Goal: Information Seeking & Learning: Understand process/instructions

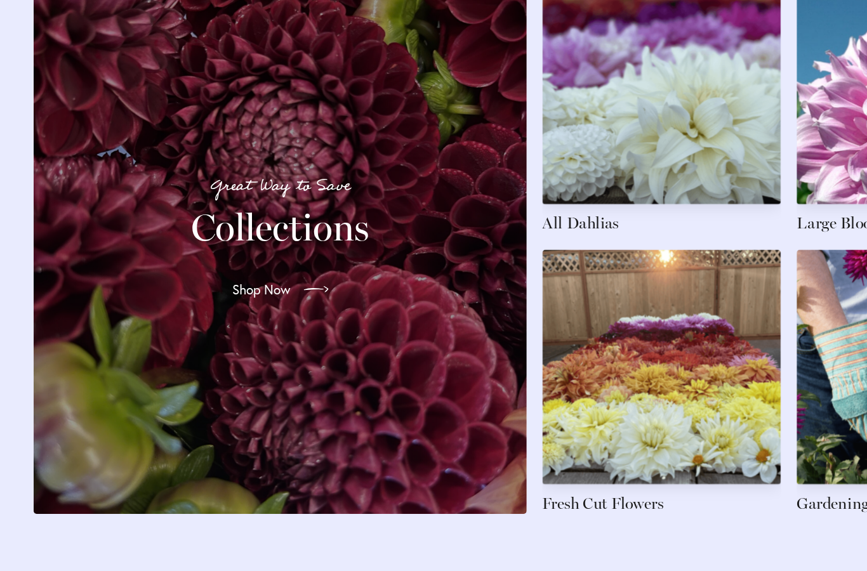
scroll to position [1824, 0]
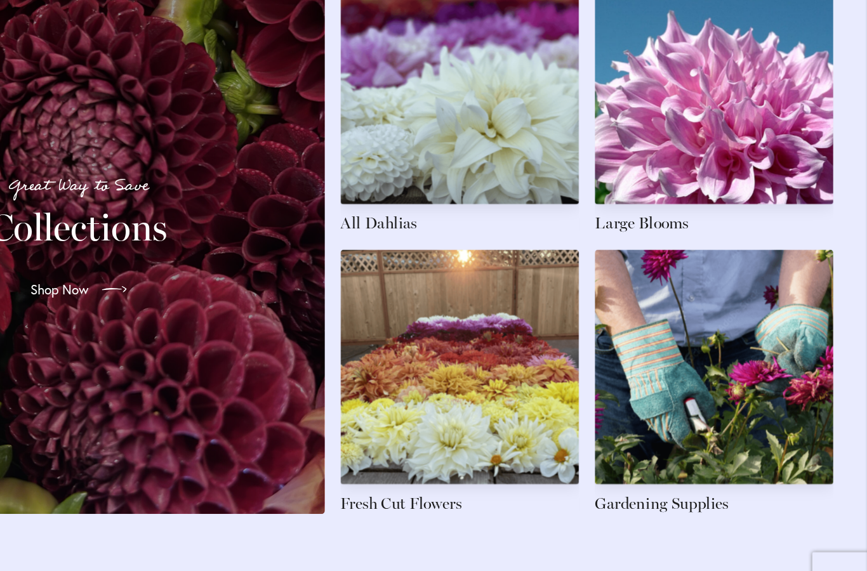
click at [440, 111] on link at bounding box center [537, 158] width 194 height 215
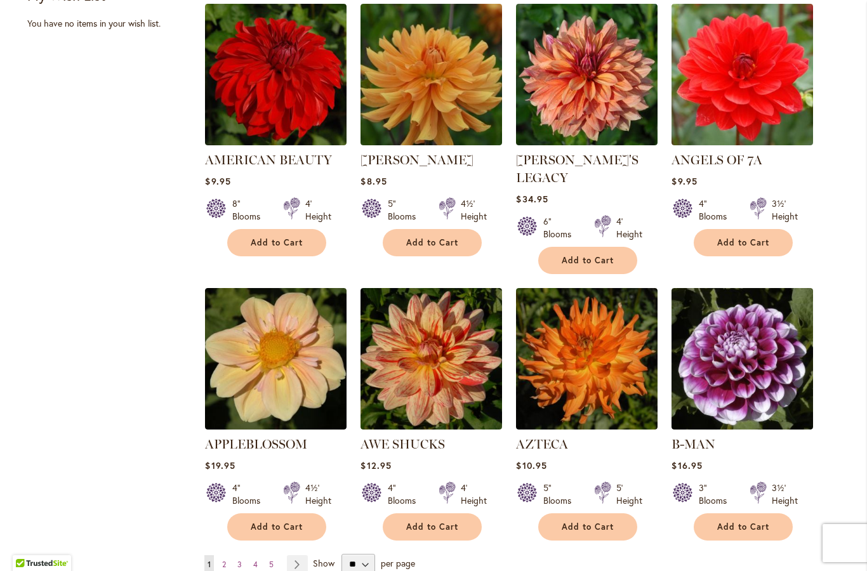
scroll to position [846, 0]
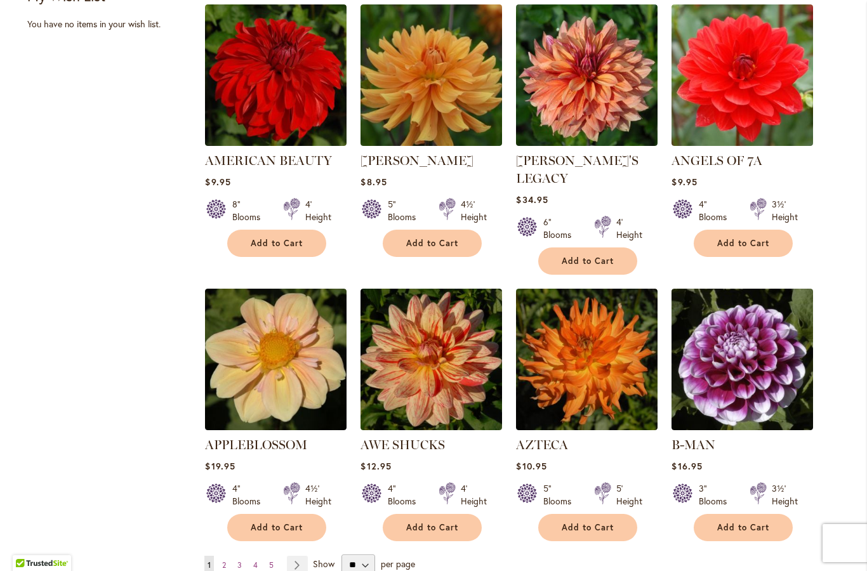
click at [274, 353] on img at bounding box center [276, 360] width 142 height 142
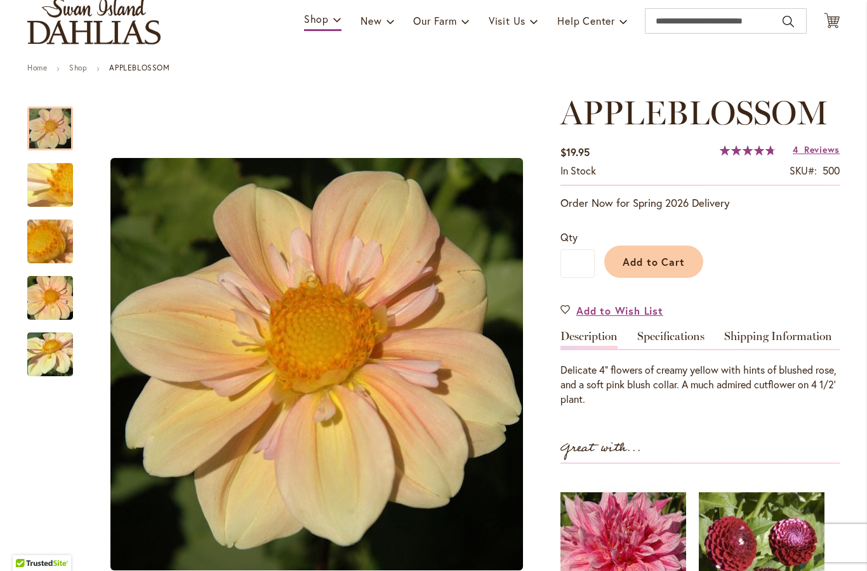
scroll to position [91, 0]
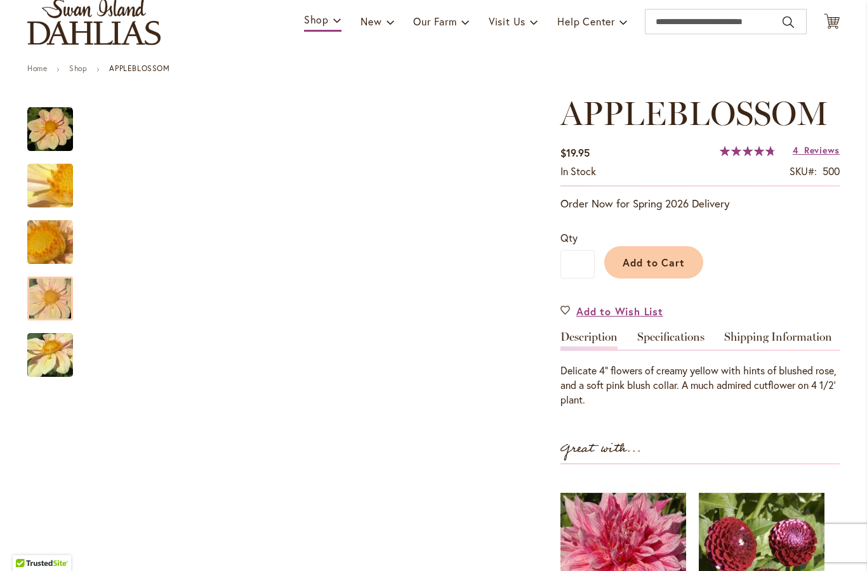
click at [43, 284] on img "APPLEBLOSSOM" at bounding box center [49, 299] width 91 height 61
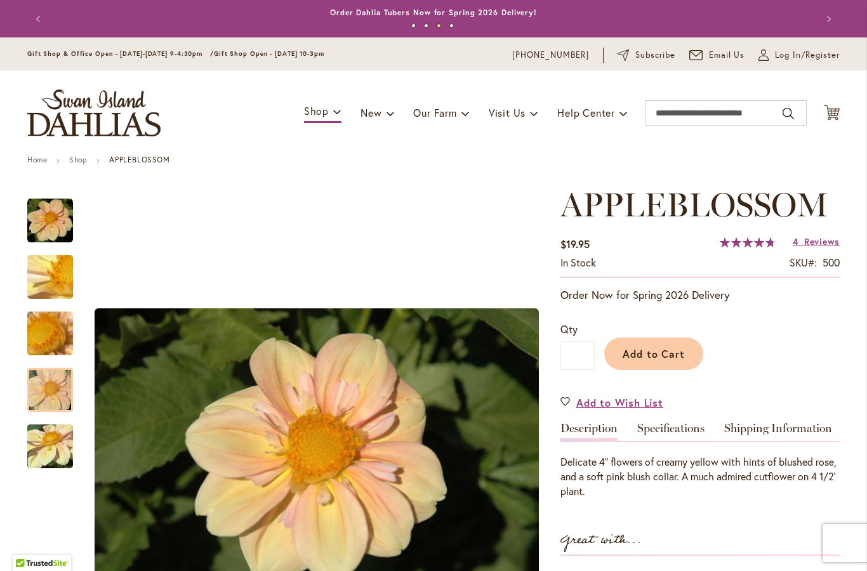
scroll to position [0, 0]
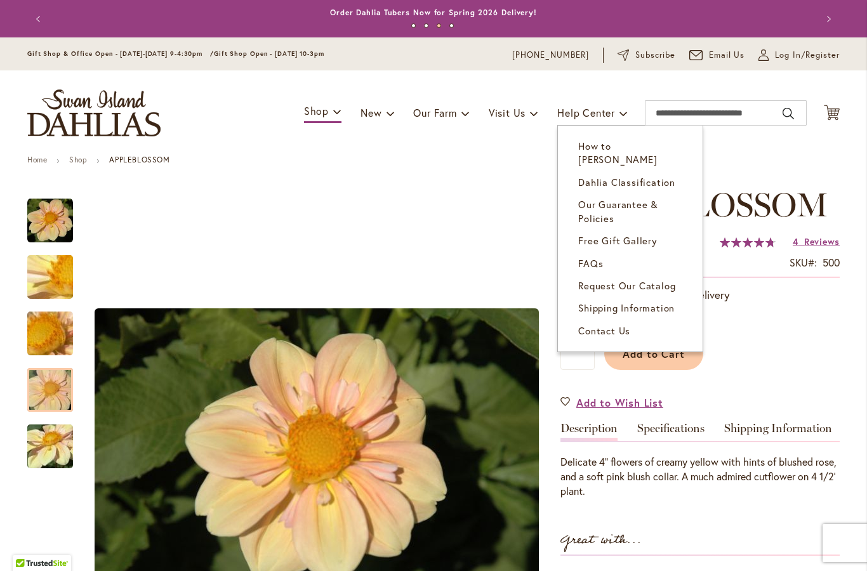
click at [656, 302] on span "Shipping Information" at bounding box center [626, 308] width 96 height 13
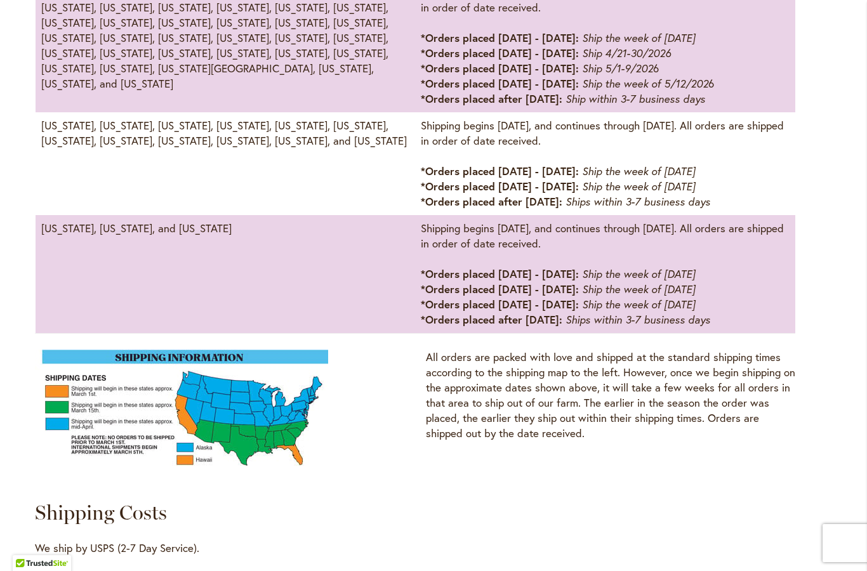
scroll to position [858, 0]
